Goal: Task Accomplishment & Management: Use online tool/utility

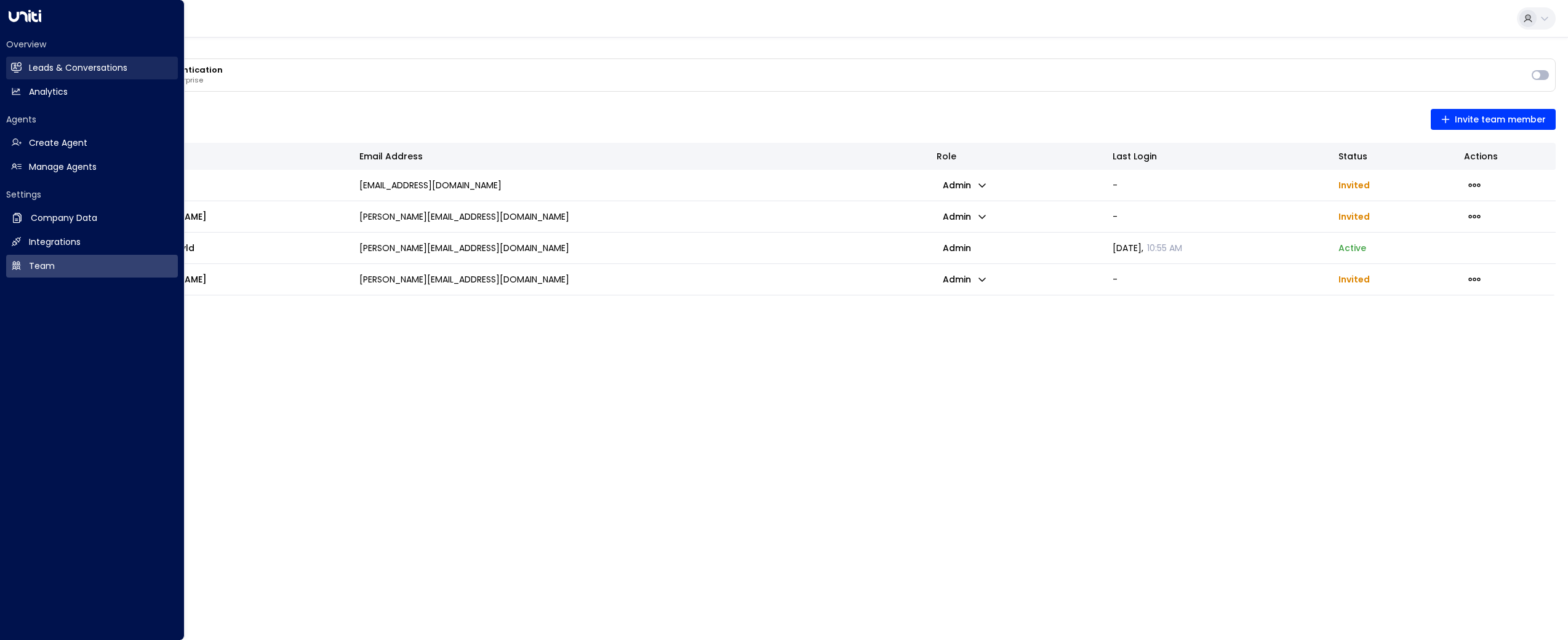
click at [37, 70] on h2 "Leads & Conversations" at bounding box center [78, 68] width 98 height 13
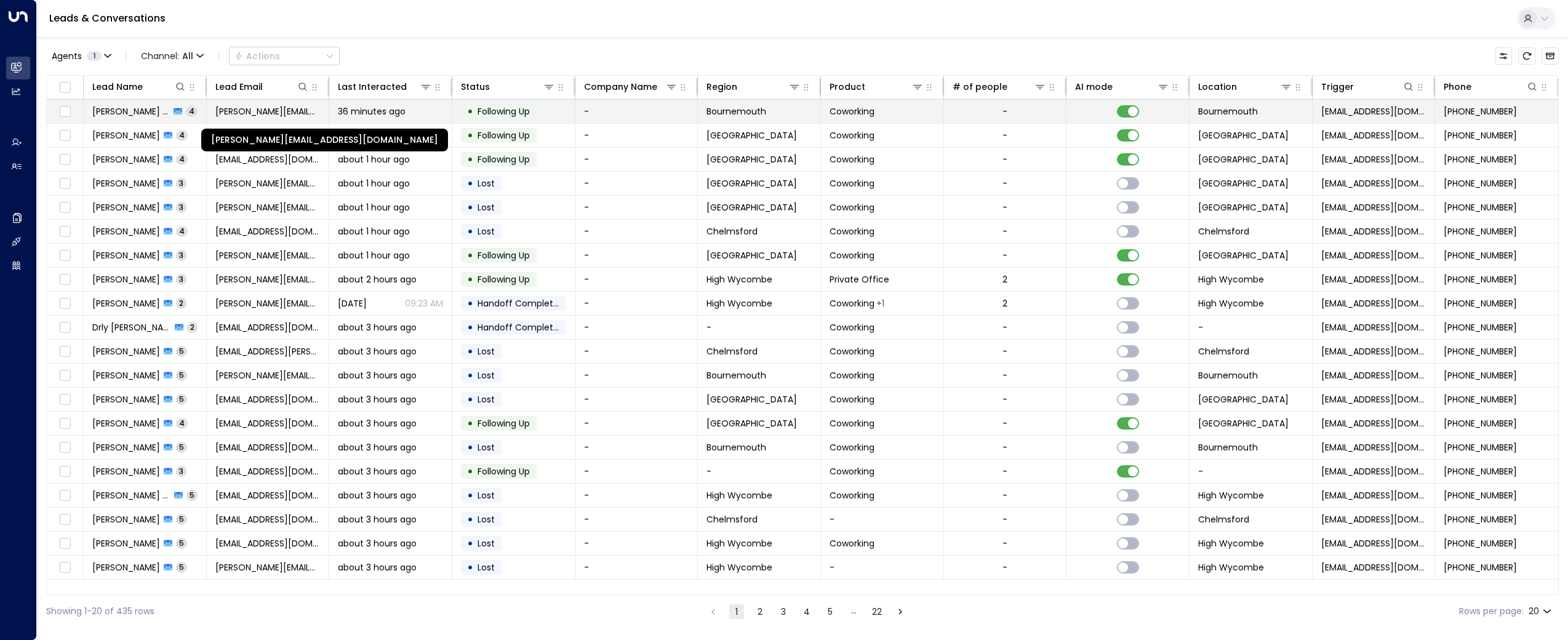
click at [233, 109] on span "[PERSON_NAME][EMAIL_ADDRESS][DOMAIN_NAME]" at bounding box center [268, 111] width 105 height 12
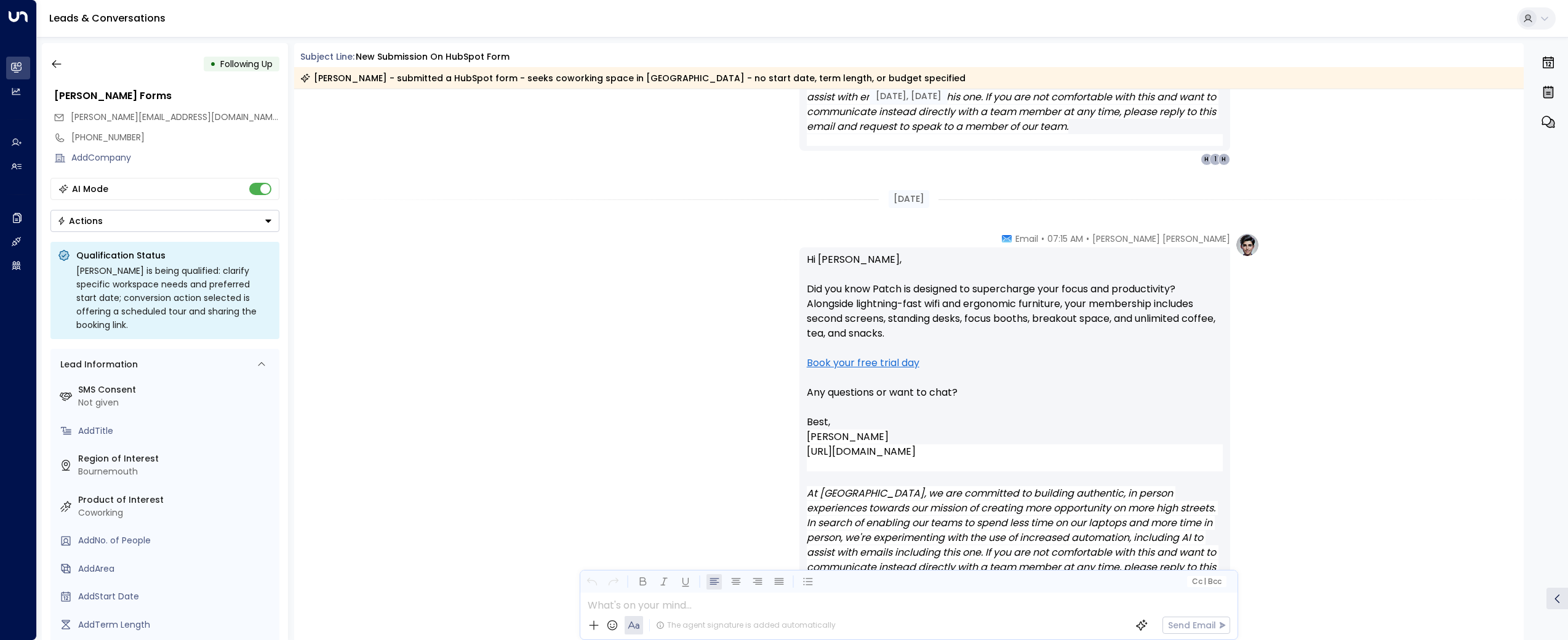
scroll to position [1728, 0]
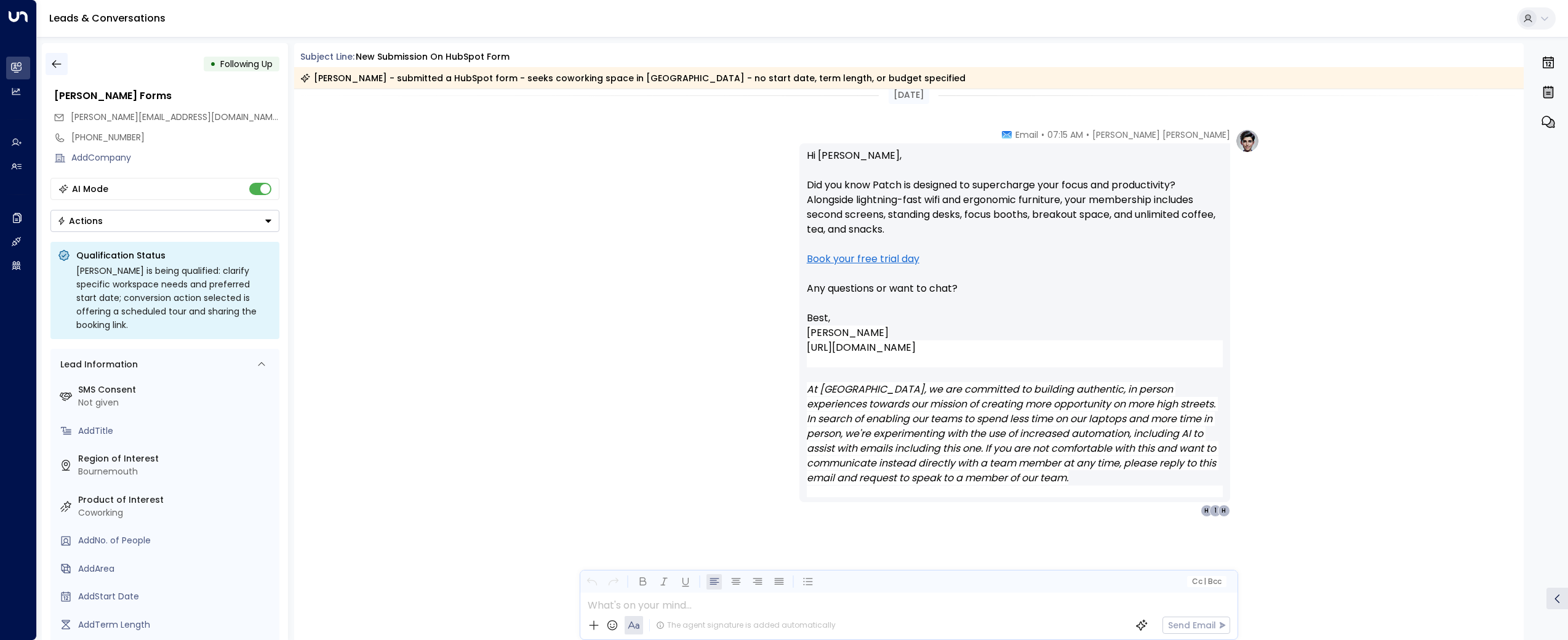
click at [63, 62] on button "button" at bounding box center [56, 64] width 22 height 22
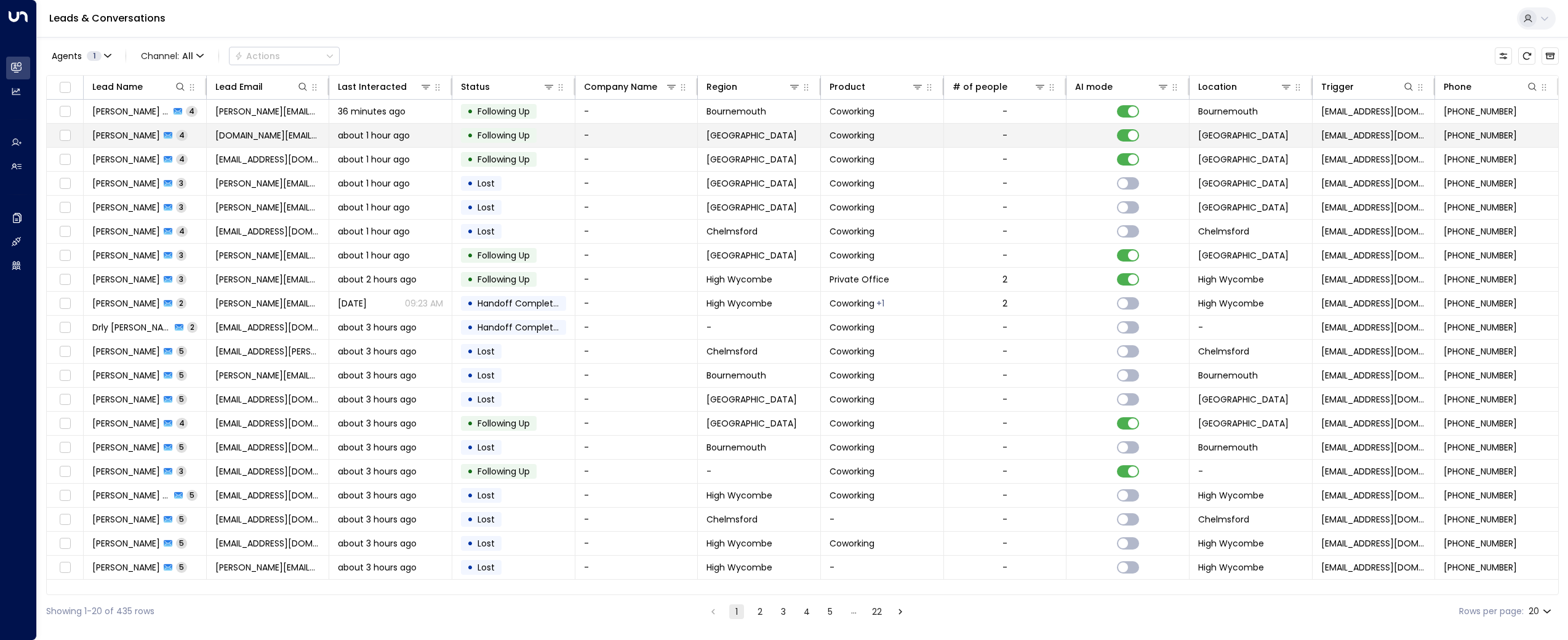
click at [121, 132] on span "[PERSON_NAME]" at bounding box center [127, 135] width 68 height 12
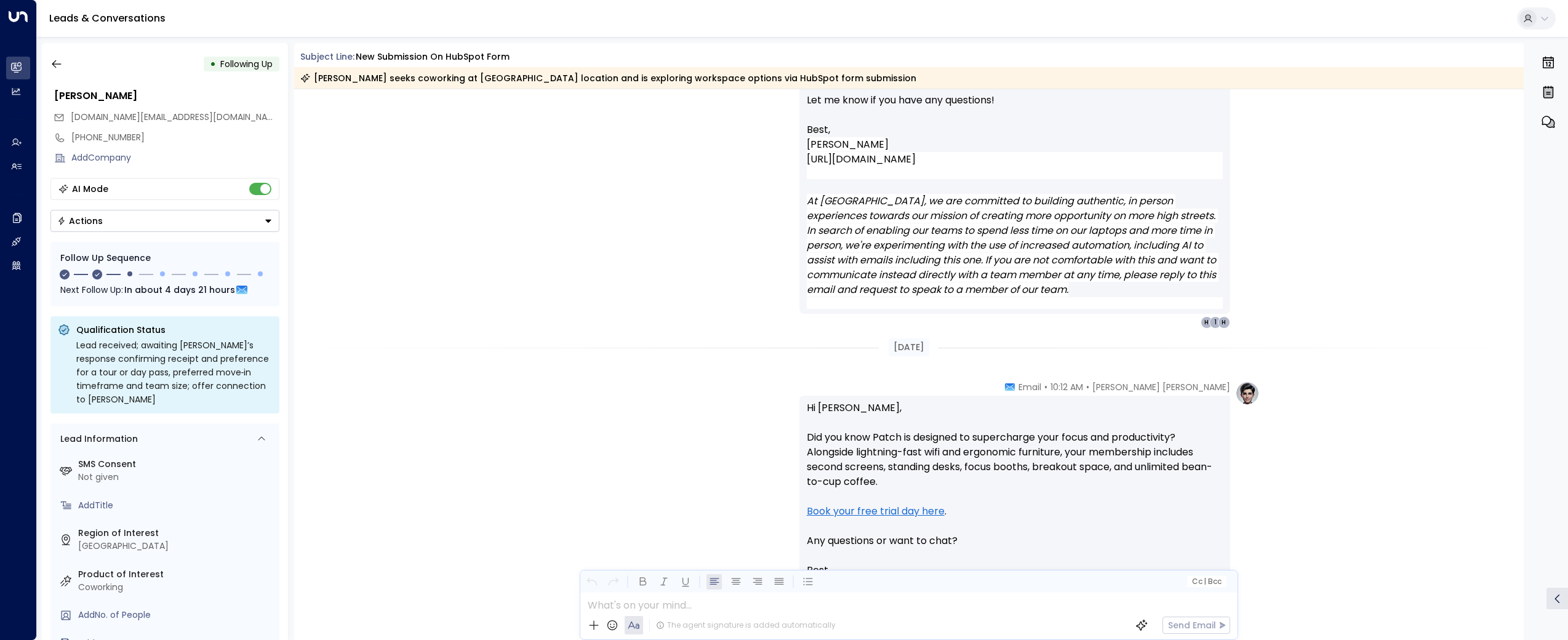
scroll to position [1696, 0]
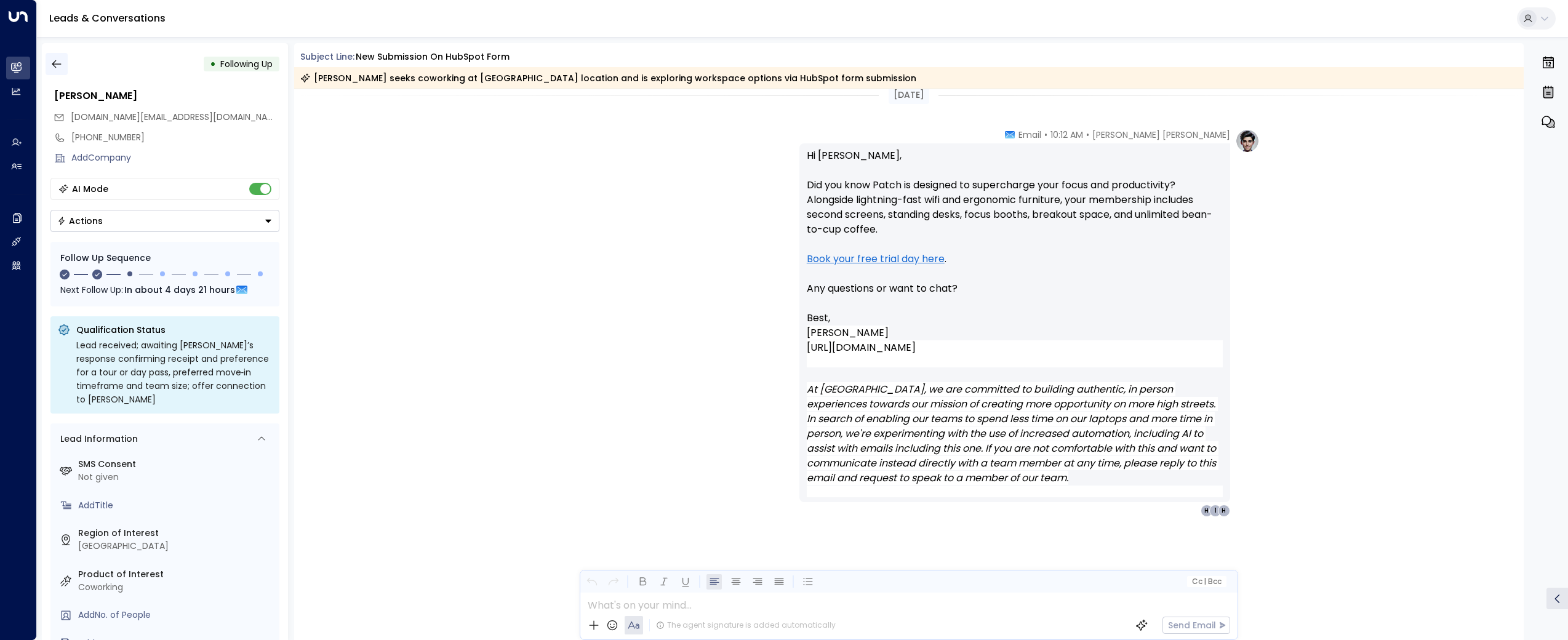
click at [63, 59] on button "button" at bounding box center [56, 64] width 22 height 22
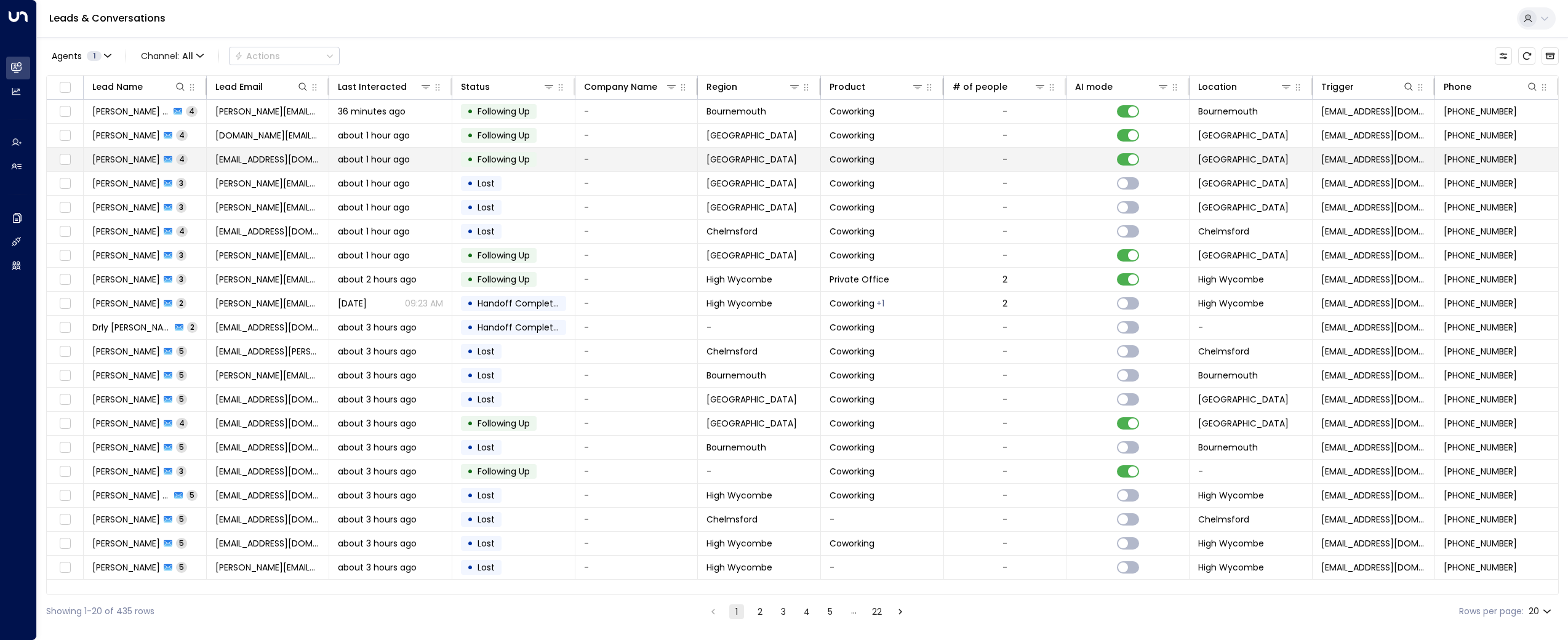
click at [125, 161] on span "[PERSON_NAME]" at bounding box center [127, 159] width 68 height 12
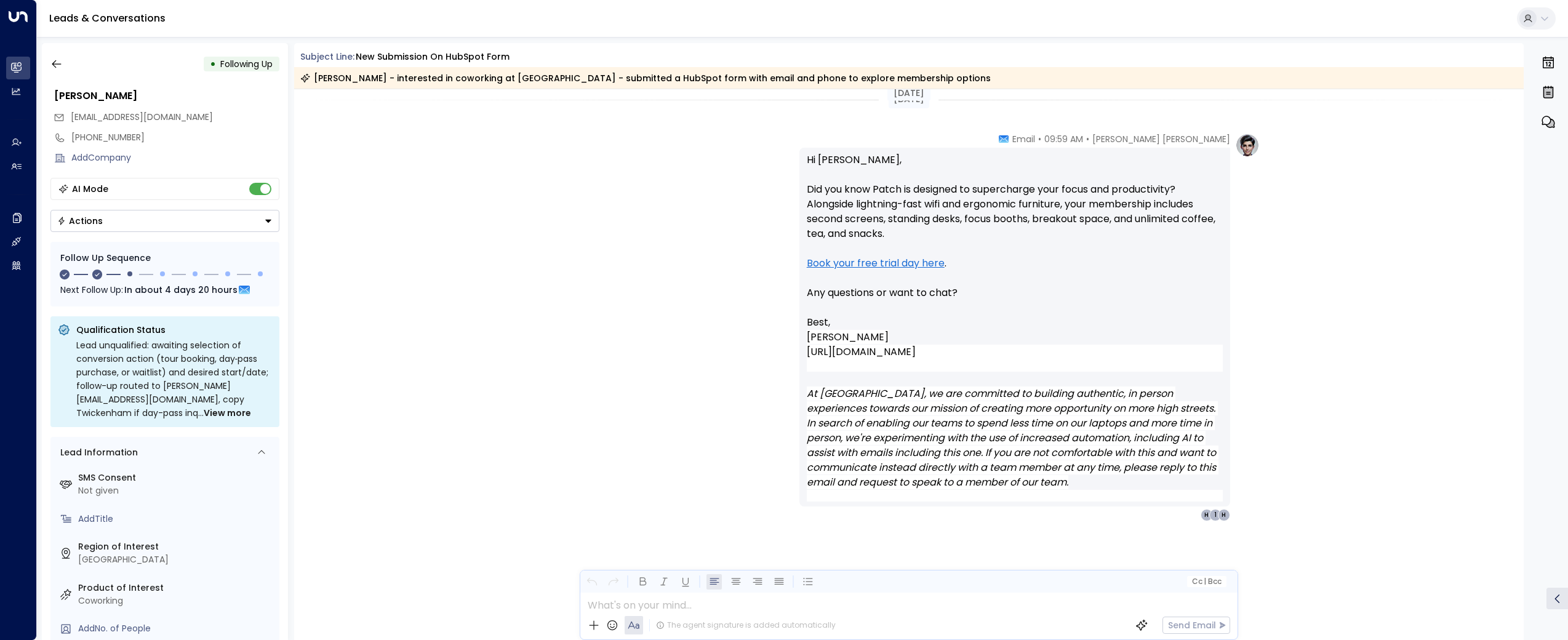
scroll to position [1740, 0]
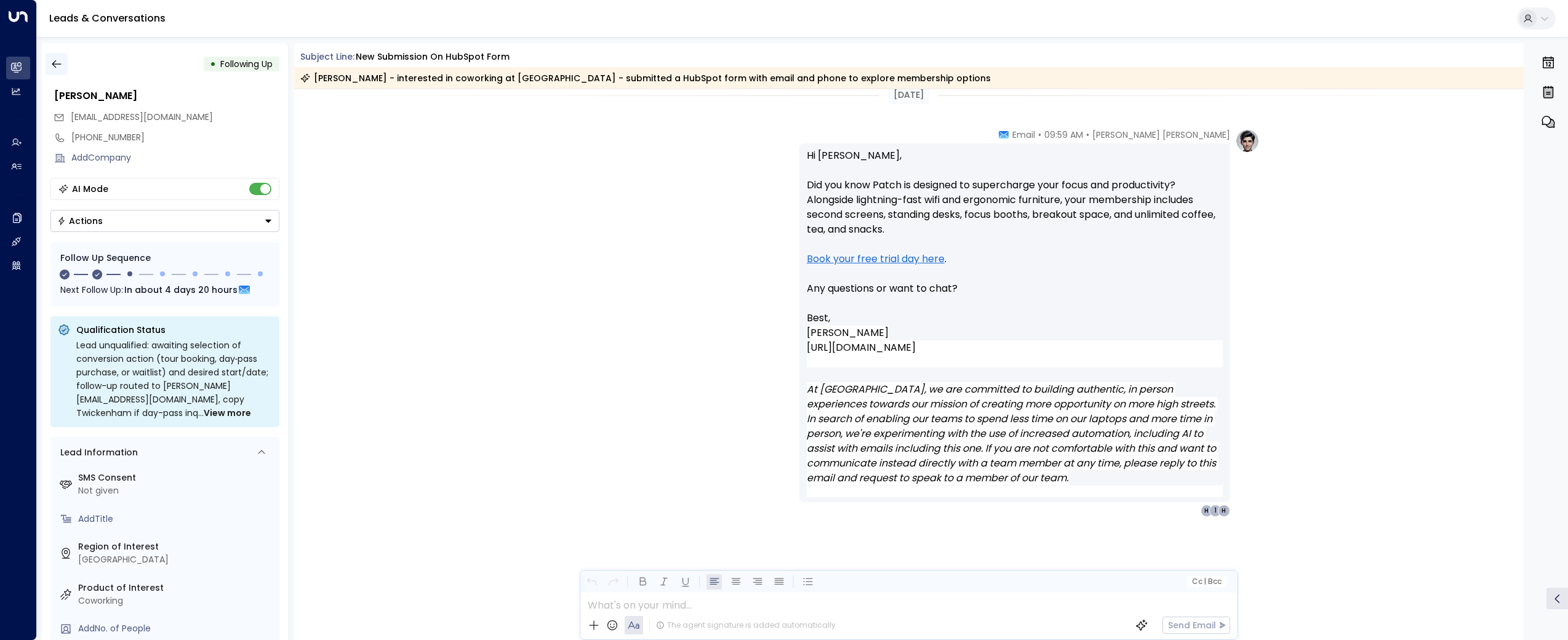
click at [55, 67] on icon "button" at bounding box center [56, 64] width 9 height 8
